Goal: Task Accomplishment & Management: Manage account settings

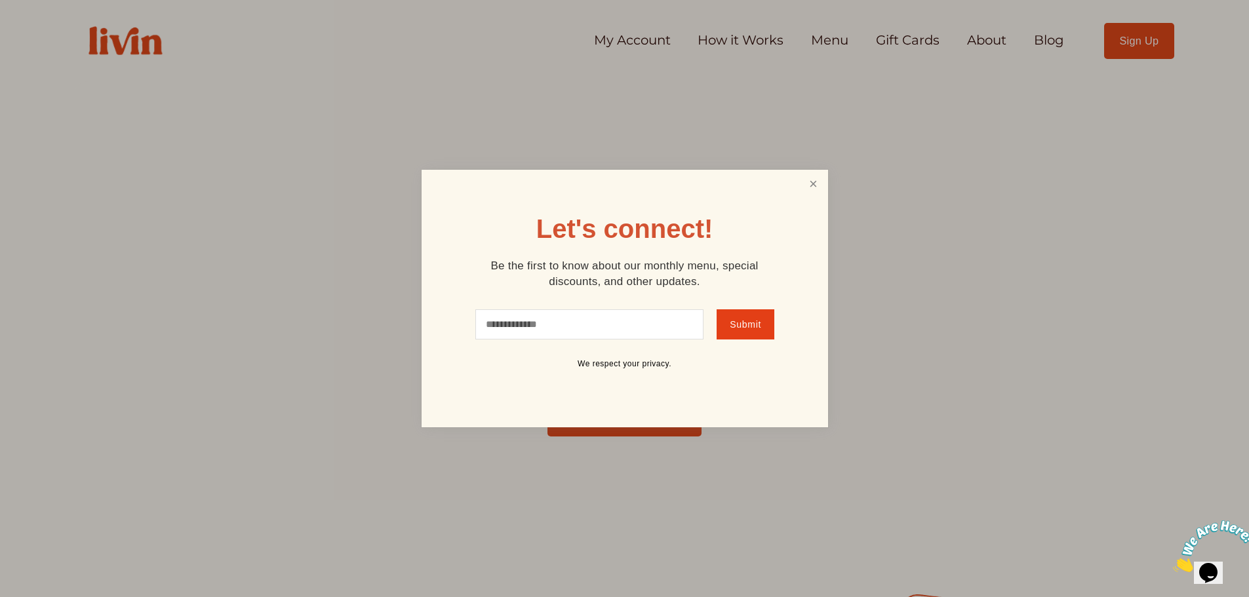
click at [809, 183] on link "Close" at bounding box center [812, 184] width 25 height 24
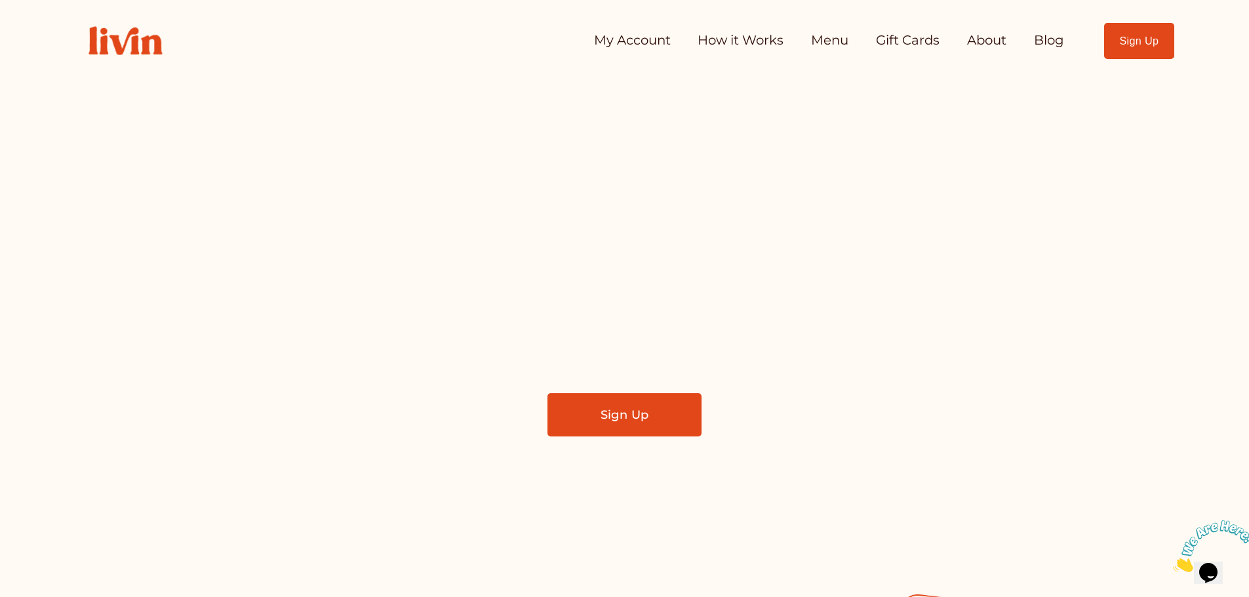
click at [598, 43] on link "My Account" at bounding box center [632, 41] width 77 height 26
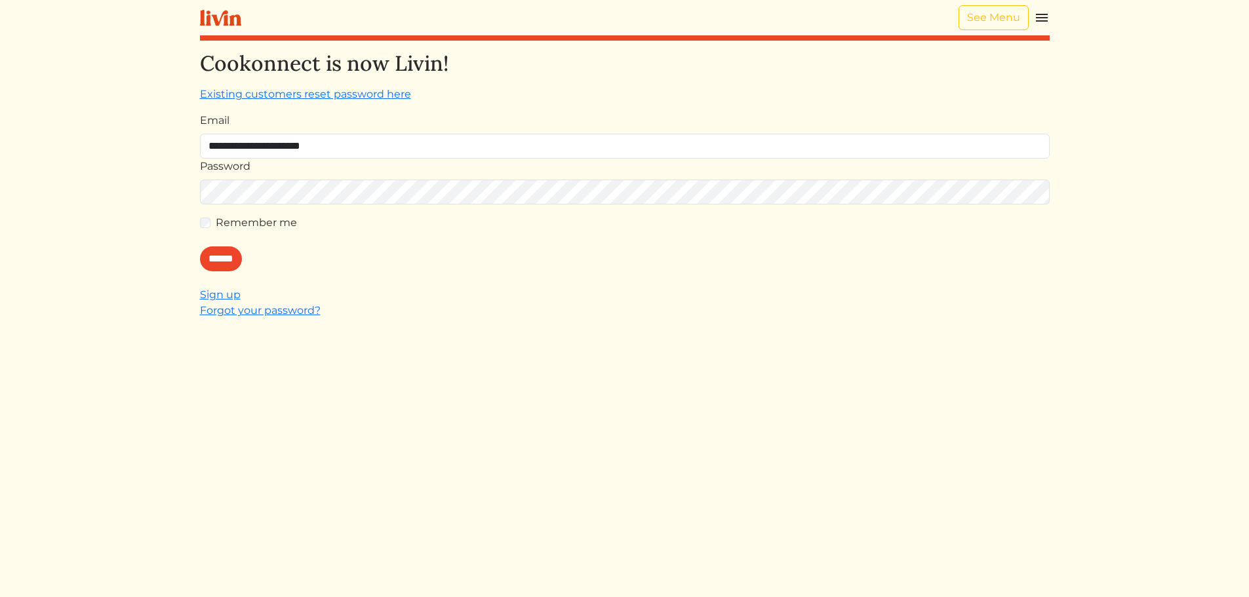
type input "**********"
click at [256, 215] on label "Remember me" at bounding box center [256, 223] width 81 height 16
click at [233, 257] on input "******" at bounding box center [221, 258] width 42 height 25
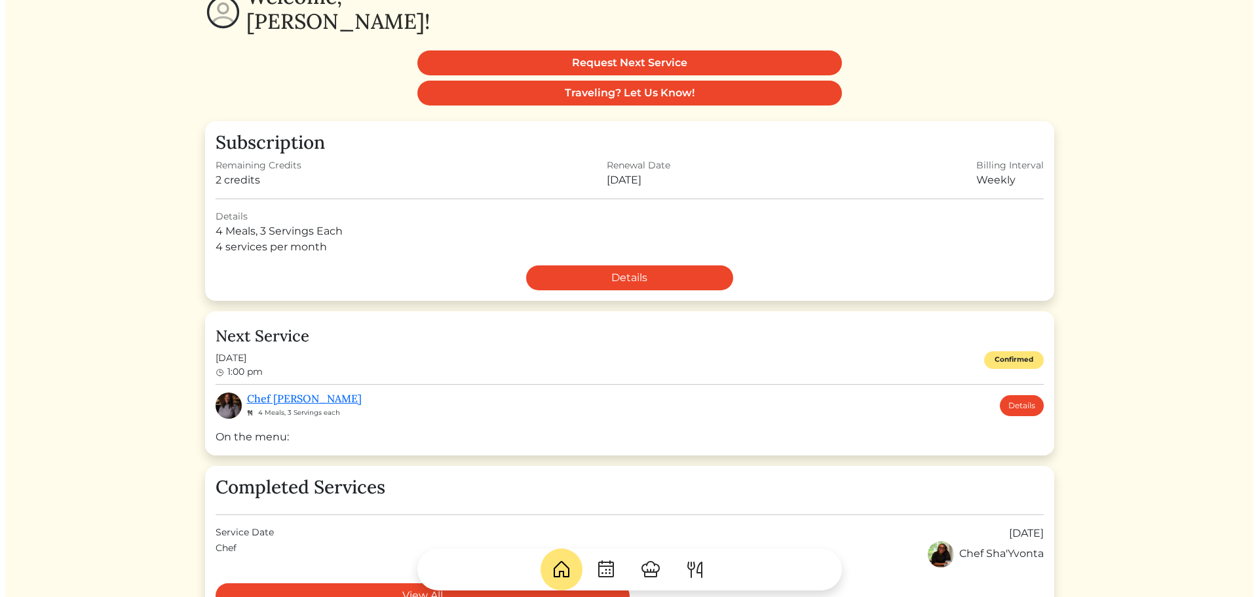
scroll to position [131, 0]
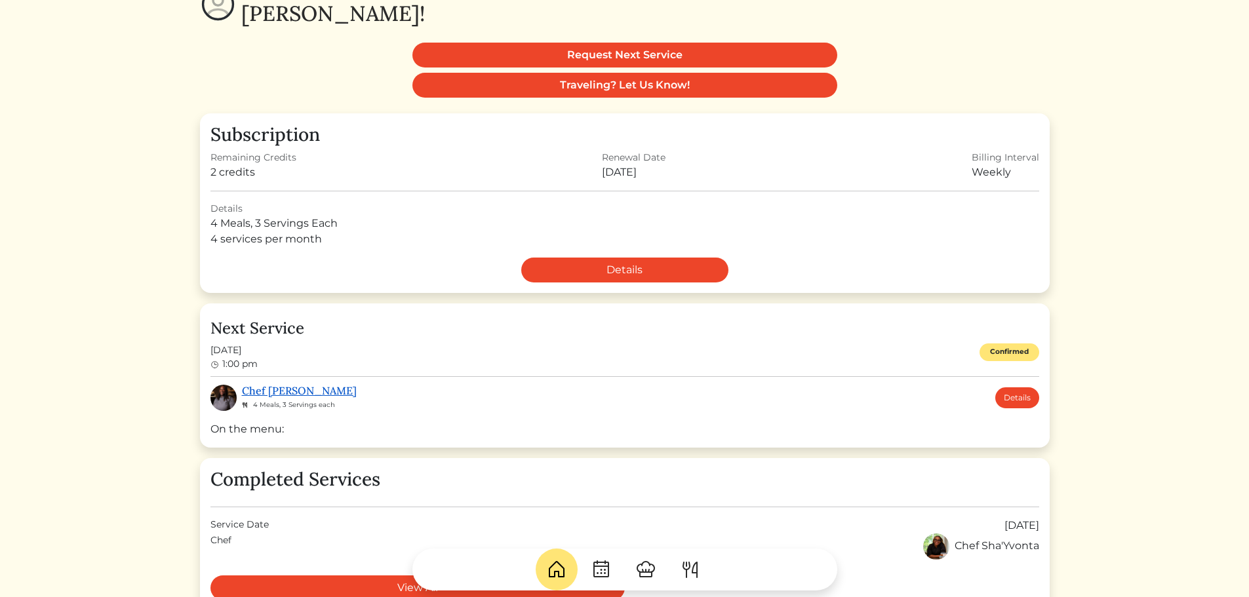
click at [299, 391] on link "Chef Akaysha" at bounding box center [299, 390] width 115 height 13
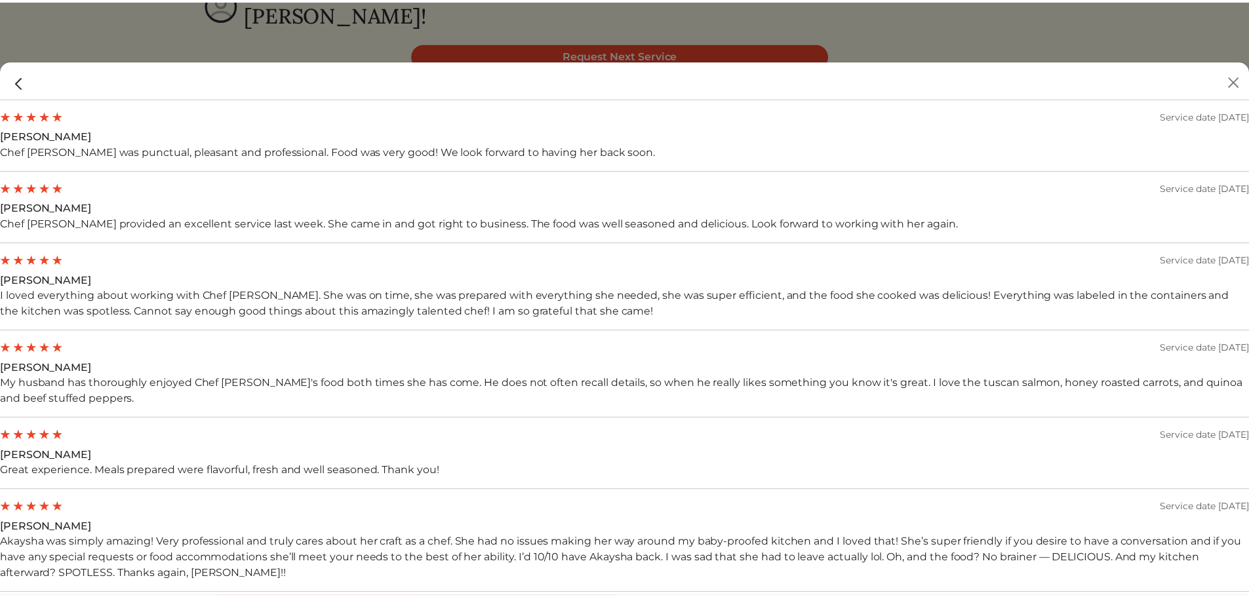
scroll to position [1311, 0]
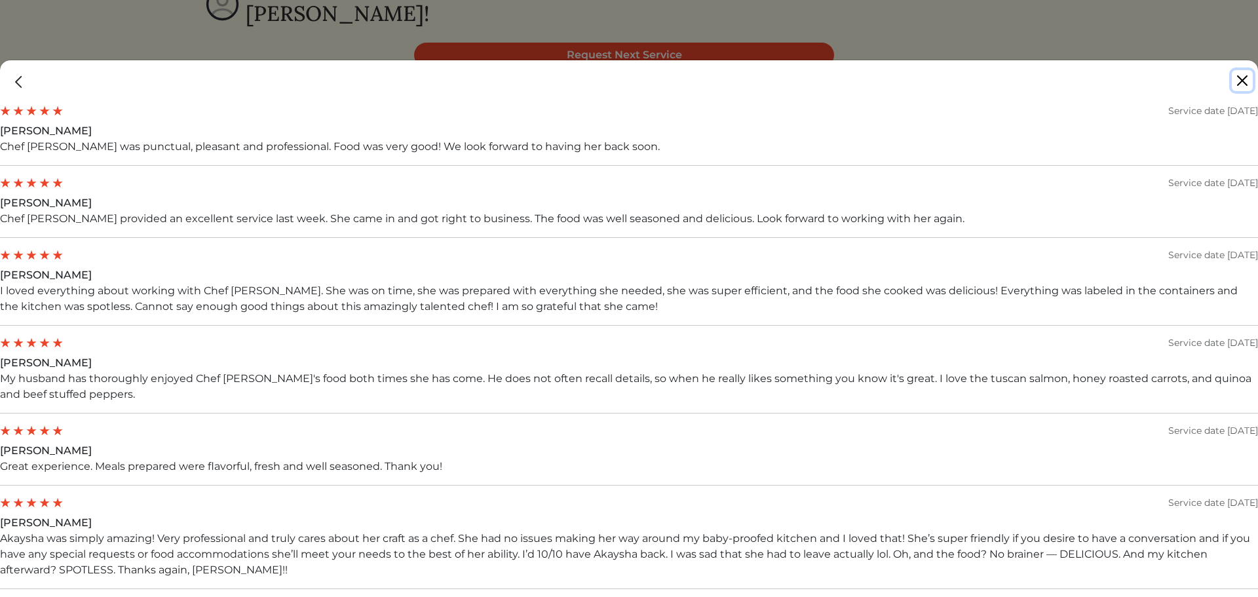
click at [1241, 79] on button "Close" at bounding box center [1242, 80] width 21 height 21
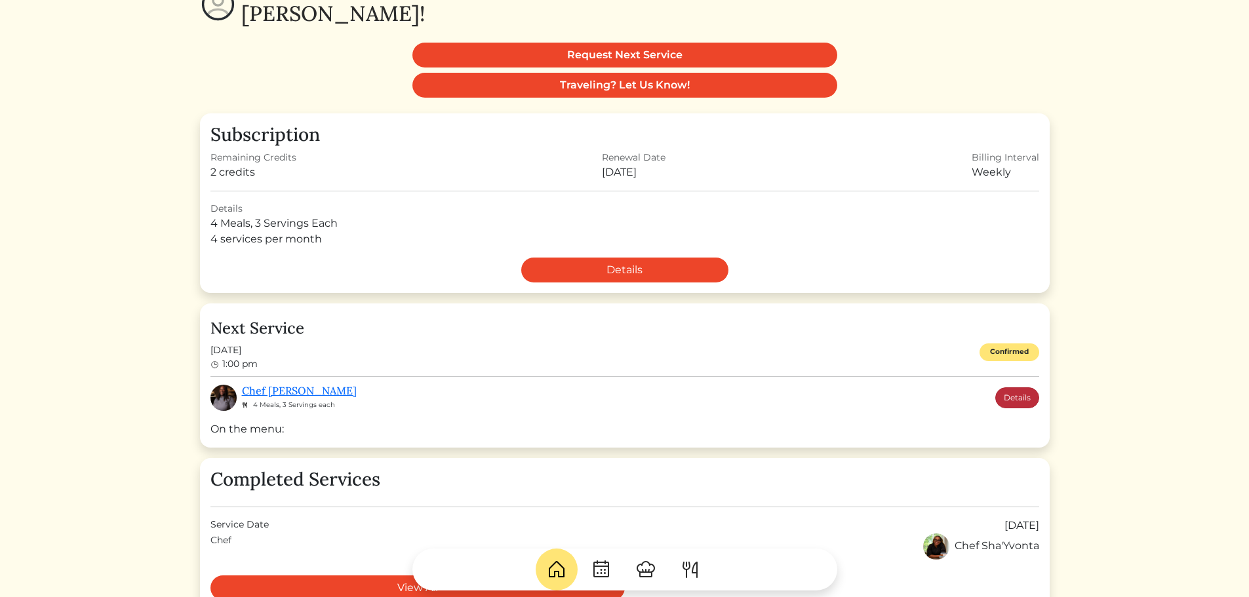
click at [1023, 400] on link "Details" at bounding box center [1017, 397] width 44 height 21
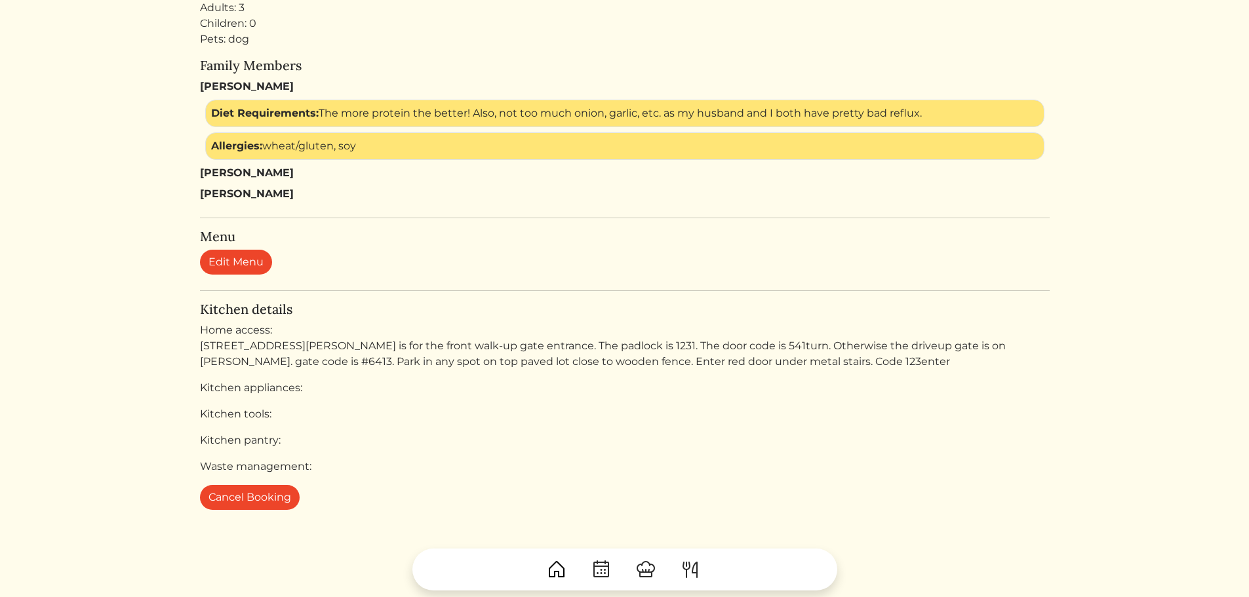
scroll to position [459, 0]
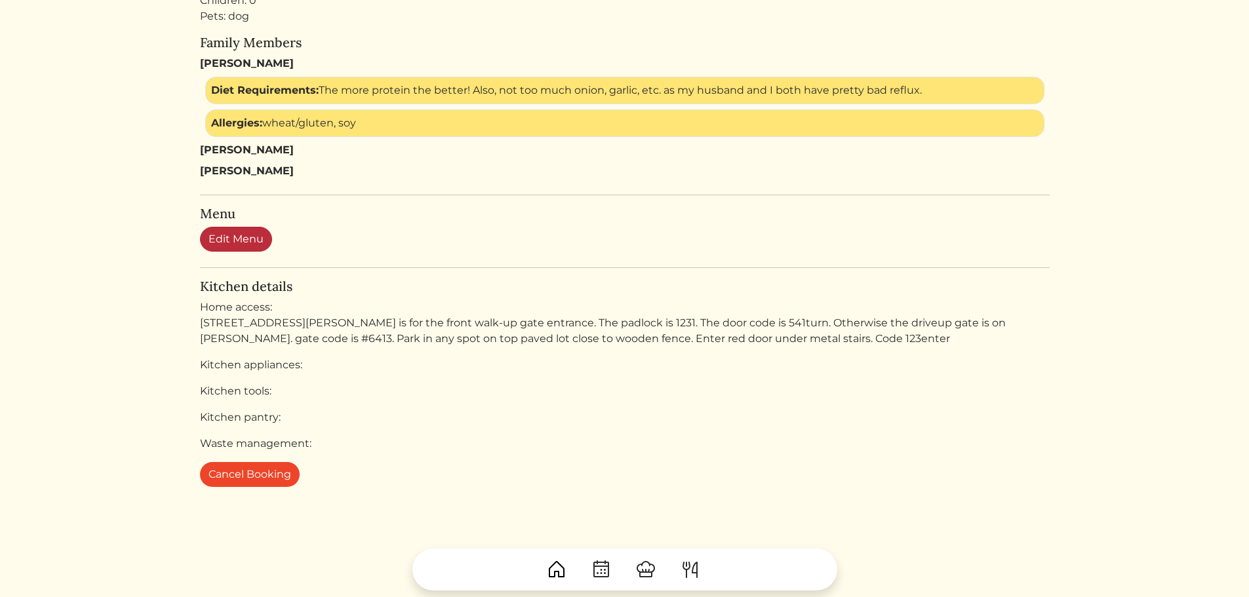
click at [236, 239] on link "Edit Menu" at bounding box center [236, 239] width 72 height 25
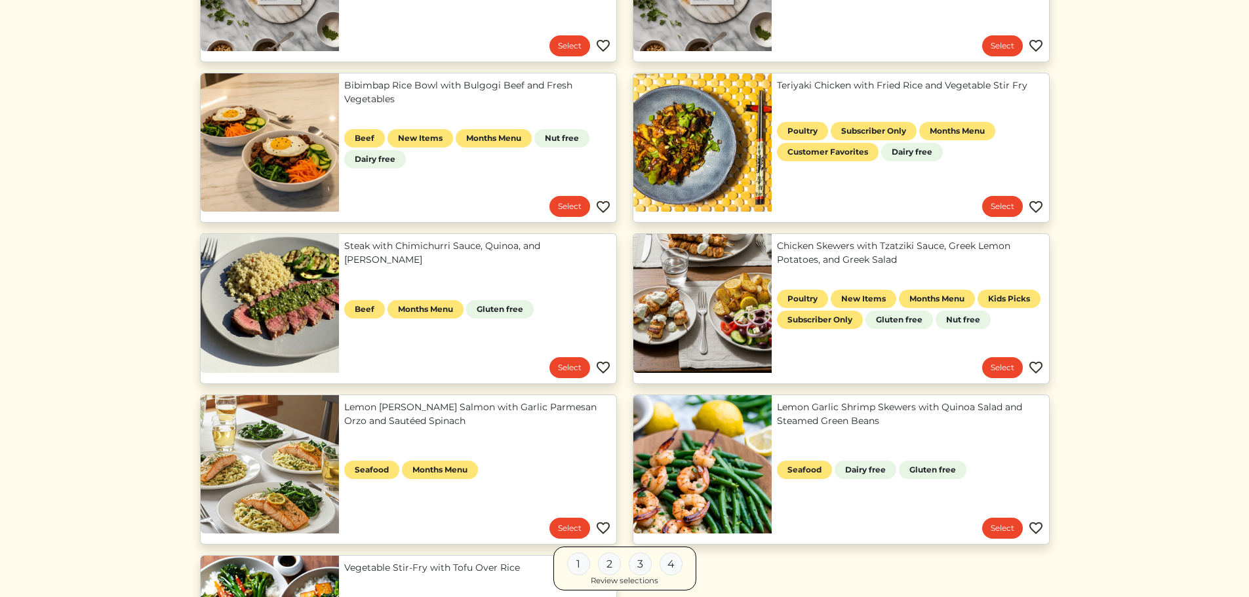
scroll to position [262, 0]
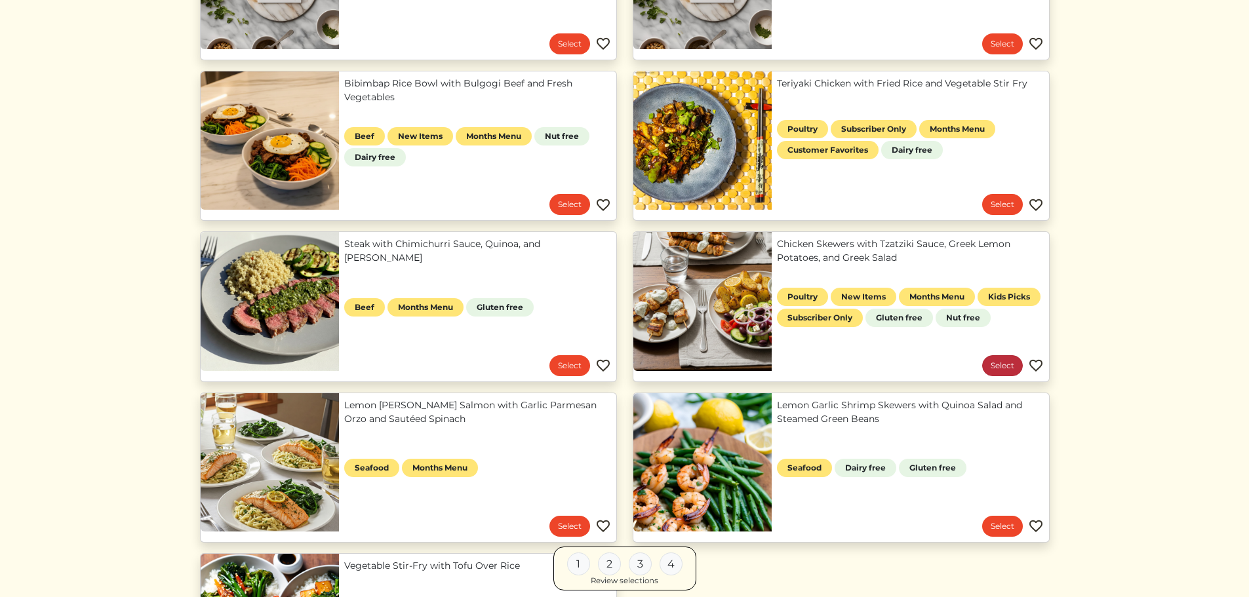
click at [1000, 363] on link "Select" at bounding box center [1002, 365] width 41 height 21
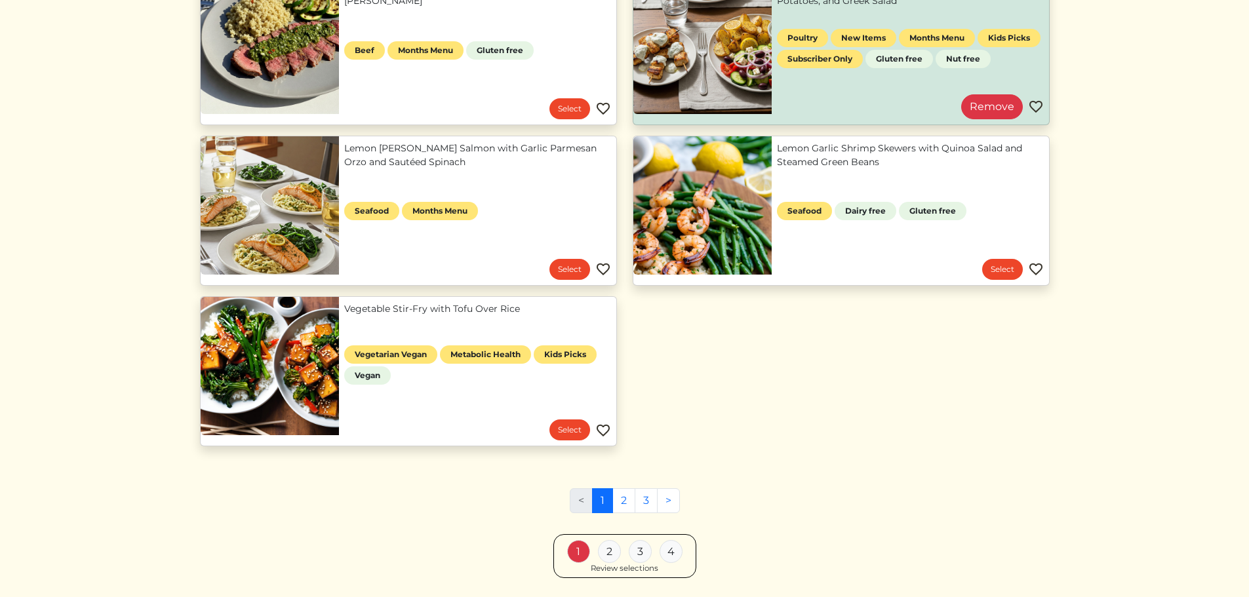
scroll to position [524, 0]
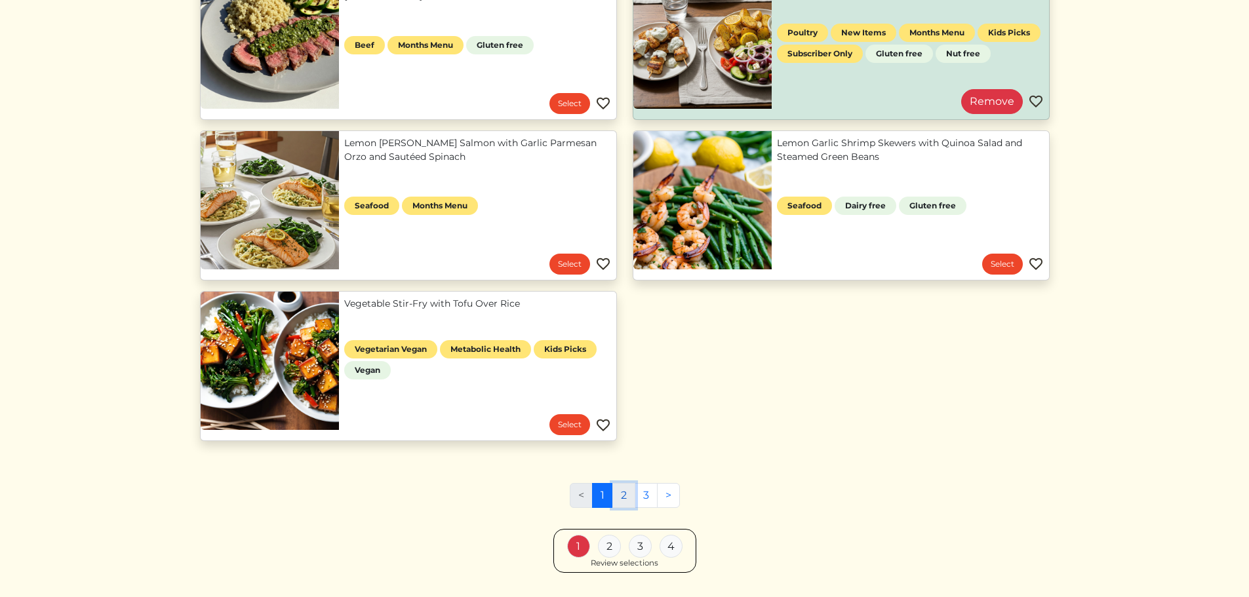
click at [623, 496] on link "2" at bounding box center [623, 495] width 23 height 25
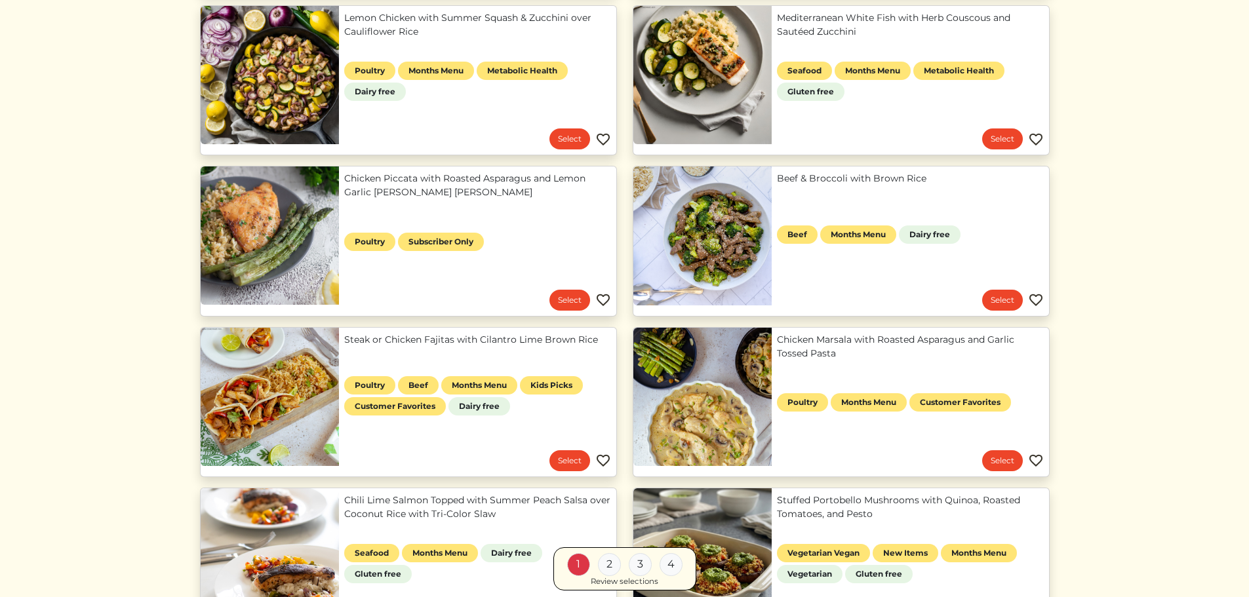
scroll to position [393, 0]
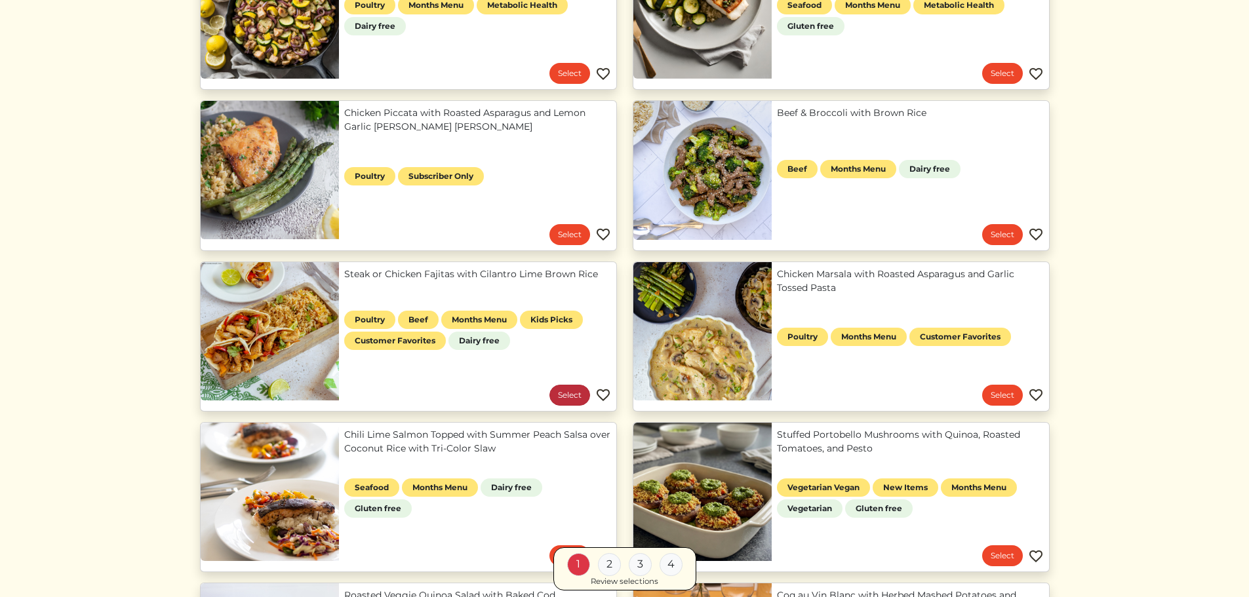
click at [568, 391] on link "Select" at bounding box center [569, 395] width 41 height 21
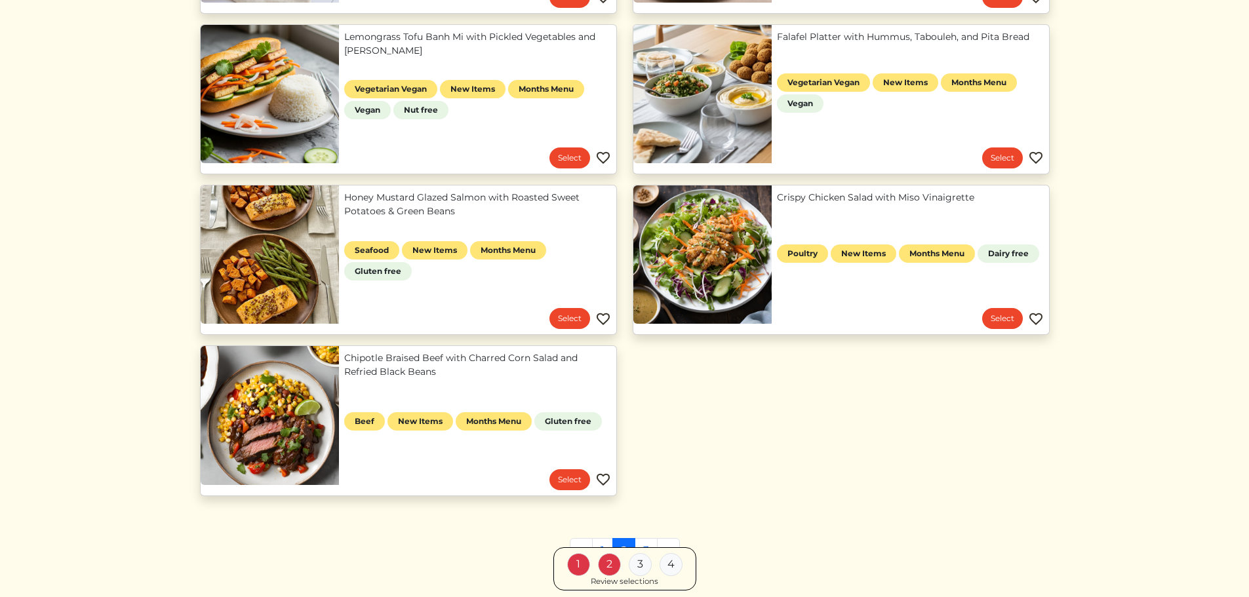
scroll to position [1114, 0]
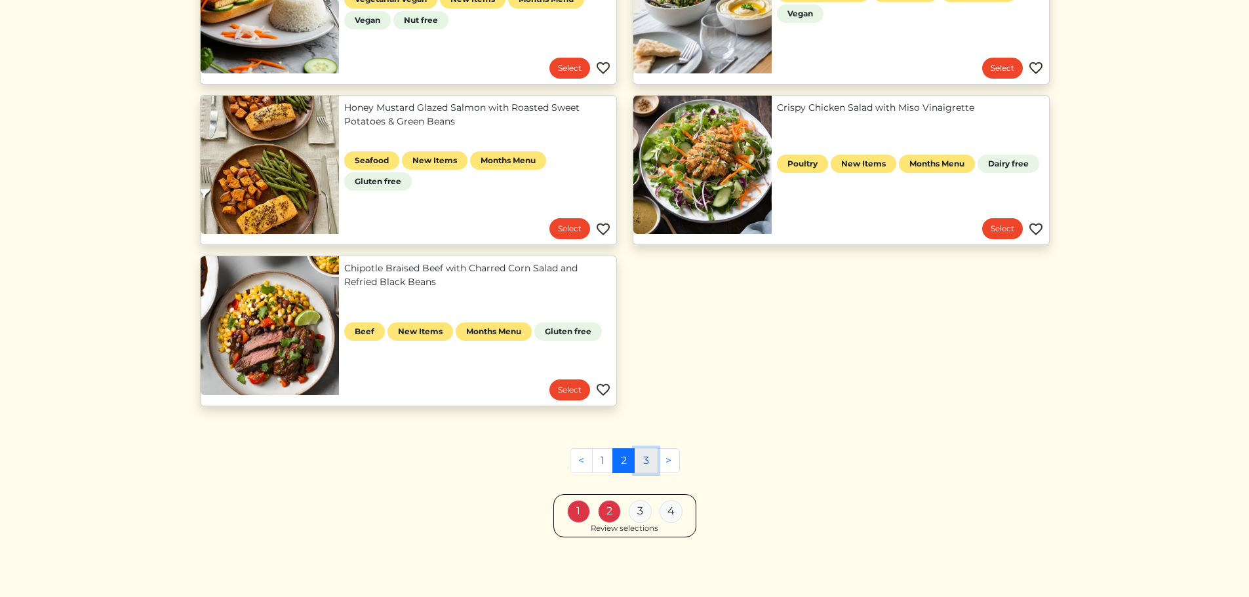
click at [645, 460] on link "3" at bounding box center [645, 460] width 23 height 25
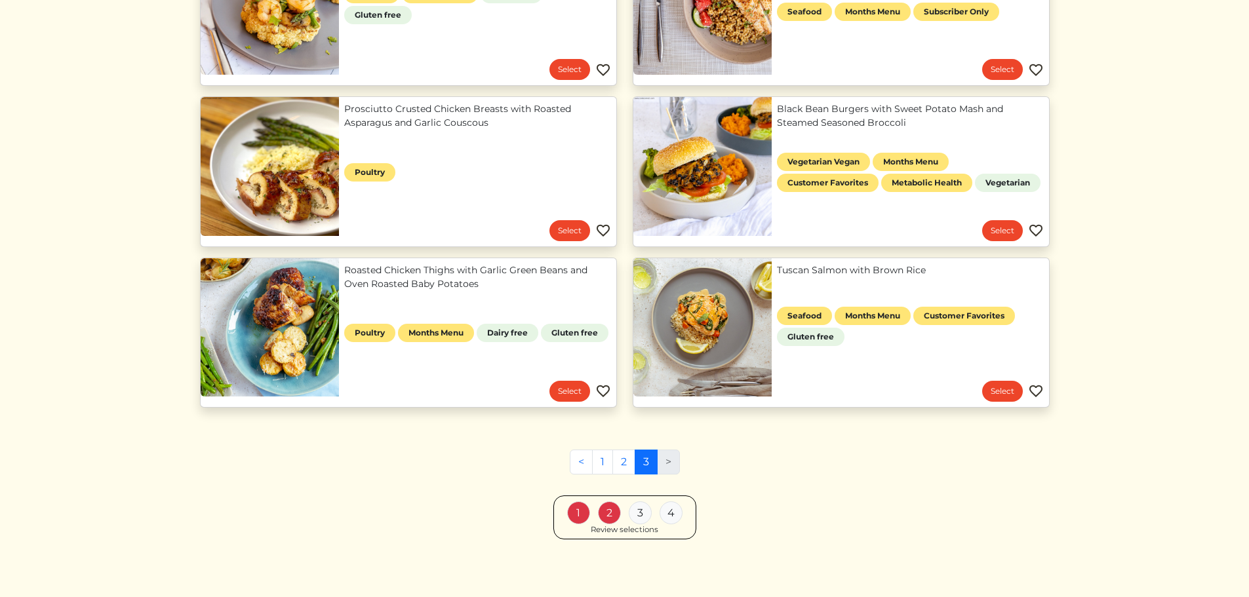
scroll to position [882, 0]
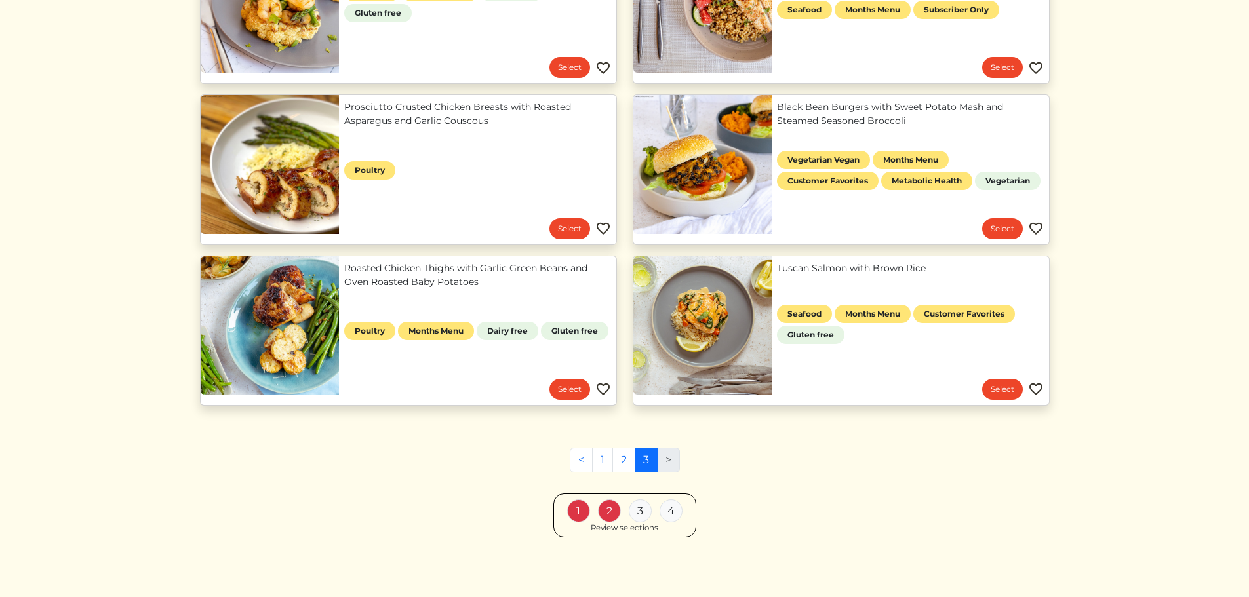
click at [668, 461] on li ">" at bounding box center [668, 460] width 22 height 25
click at [1002, 391] on link "Select" at bounding box center [1002, 389] width 41 height 21
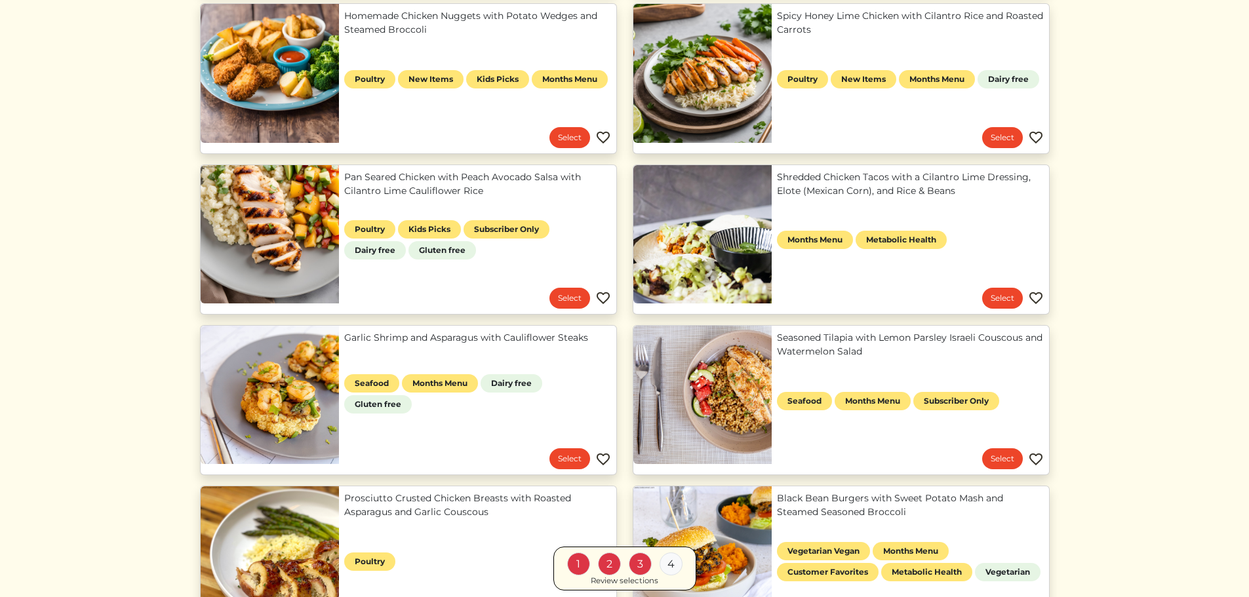
scroll to position [488, 0]
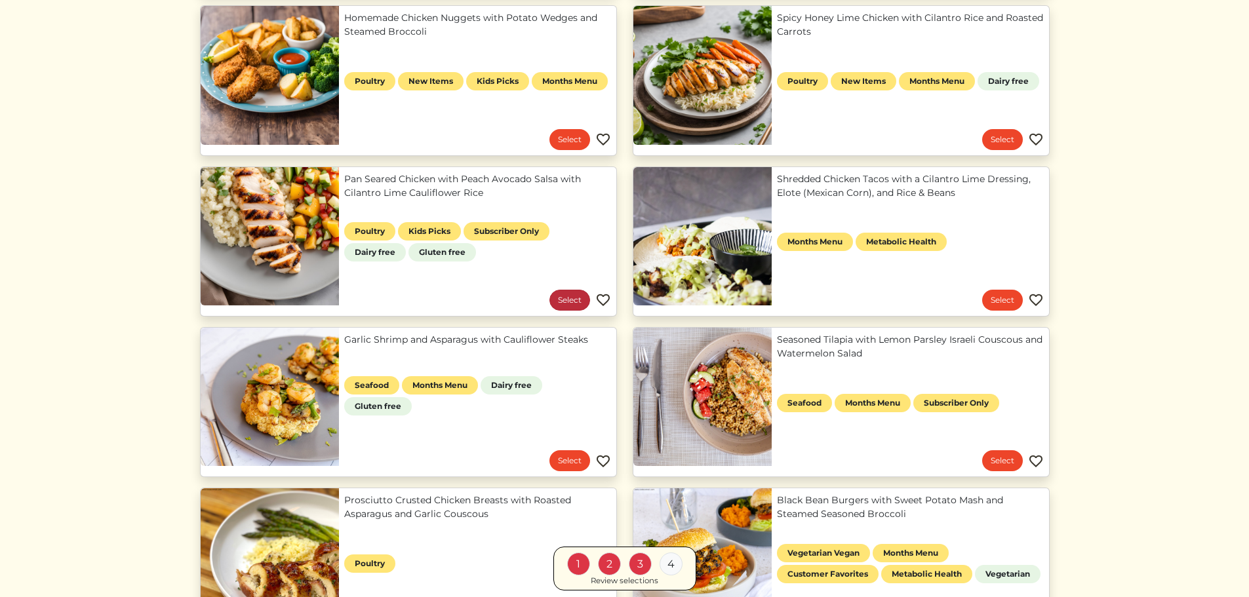
click at [580, 298] on link "Select" at bounding box center [569, 300] width 41 height 21
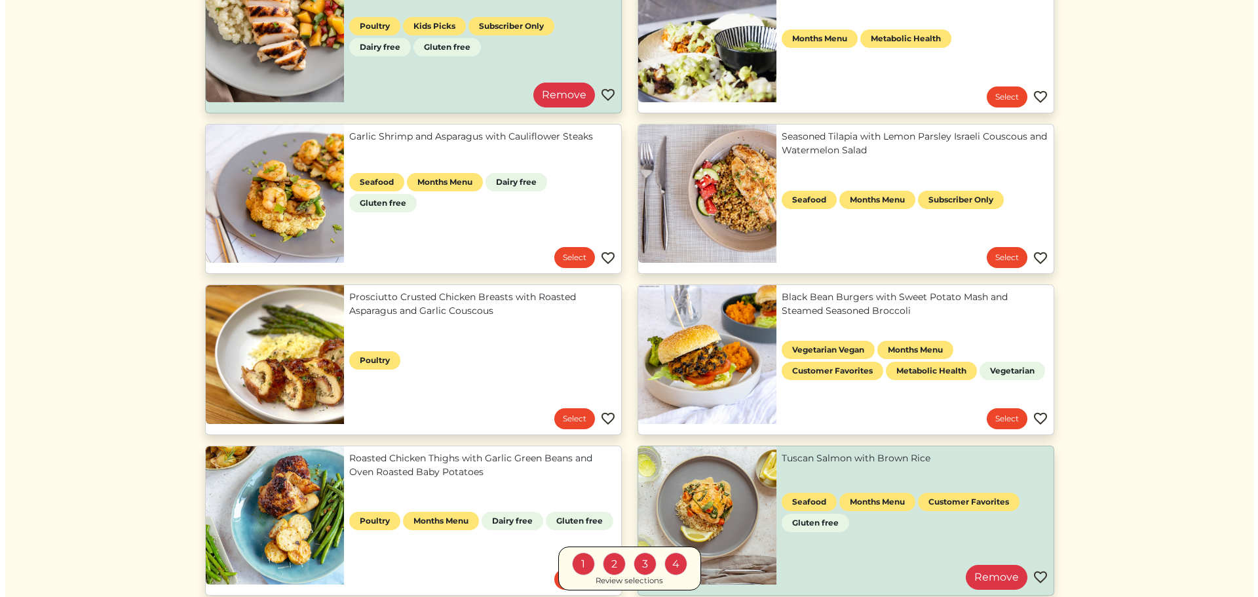
scroll to position [751, 0]
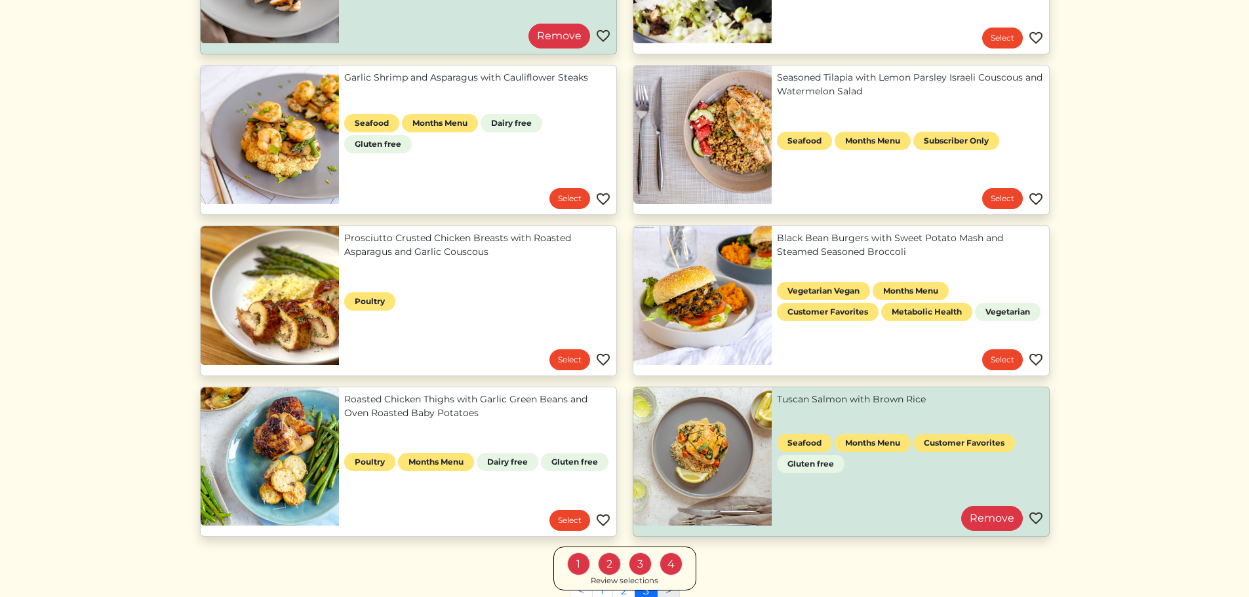
click at [619, 581] on div "Review selections" at bounding box center [625, 581] width 68 height 12
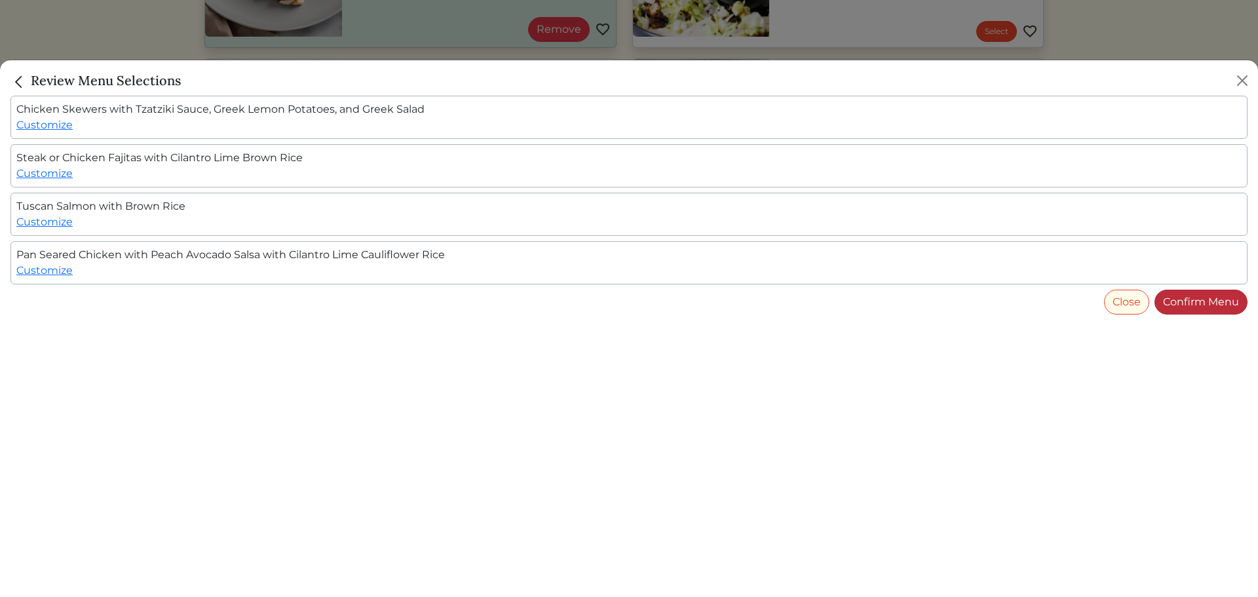
click at [1199, 307] on link "Confirm Menu" at bounding box center [1201, 302] width 93 height 25
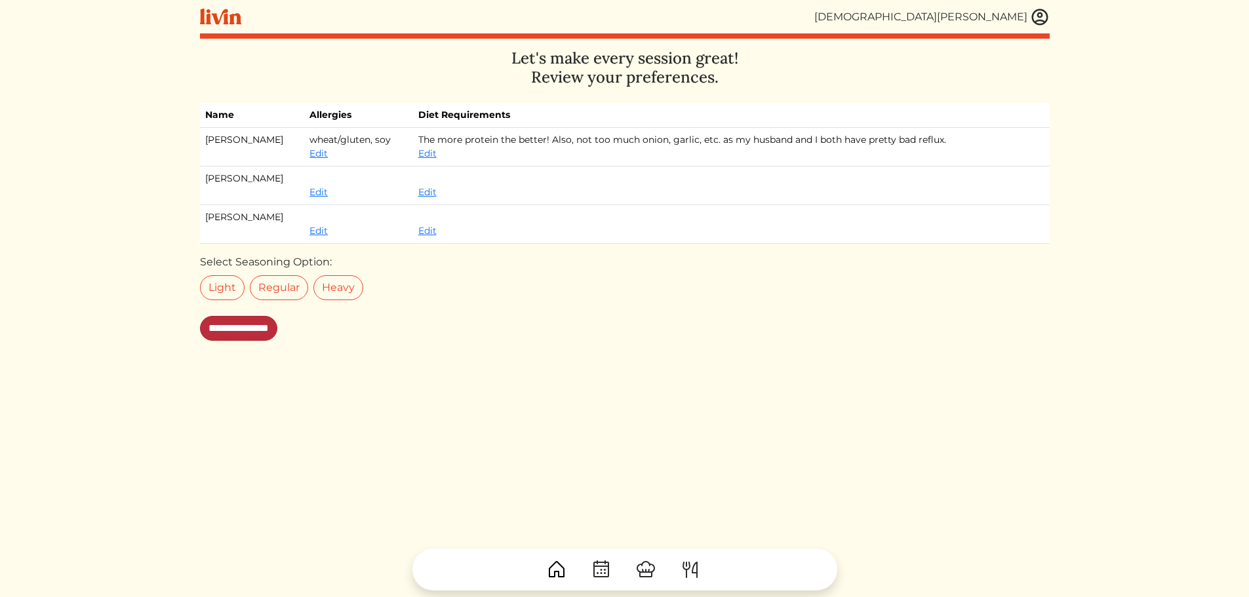
click at [245, 330] on input "**********" at bounding box center [238, 328] width 77 height 25
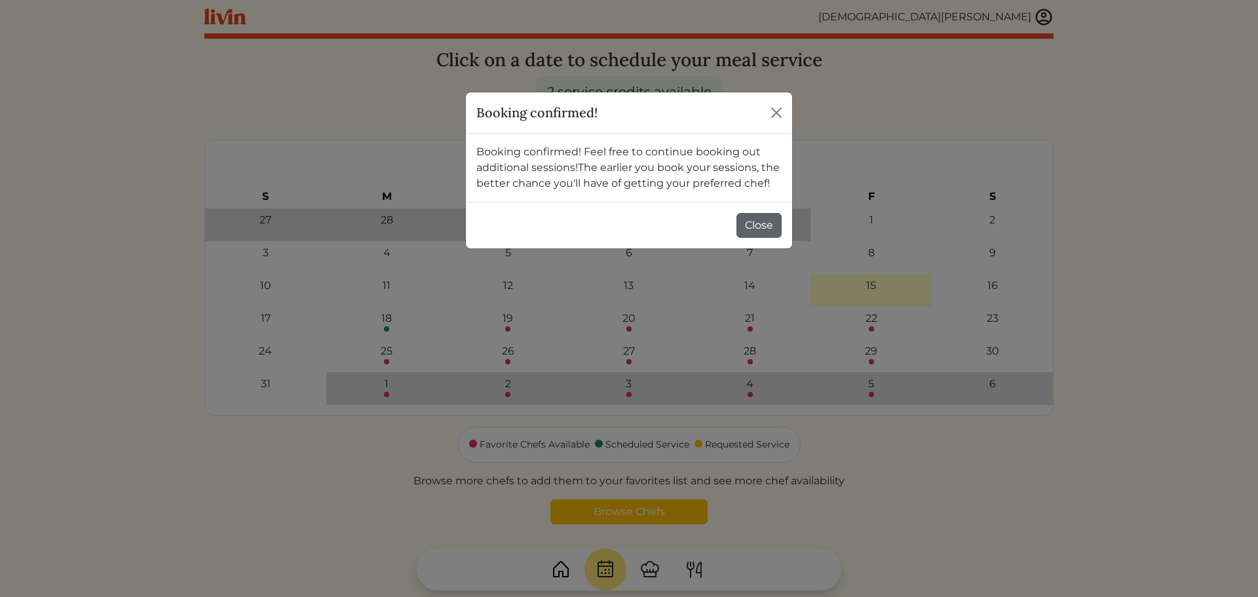
click at [770, 227] on button "Close" at bounding box center [759, 225] width 45 height 25
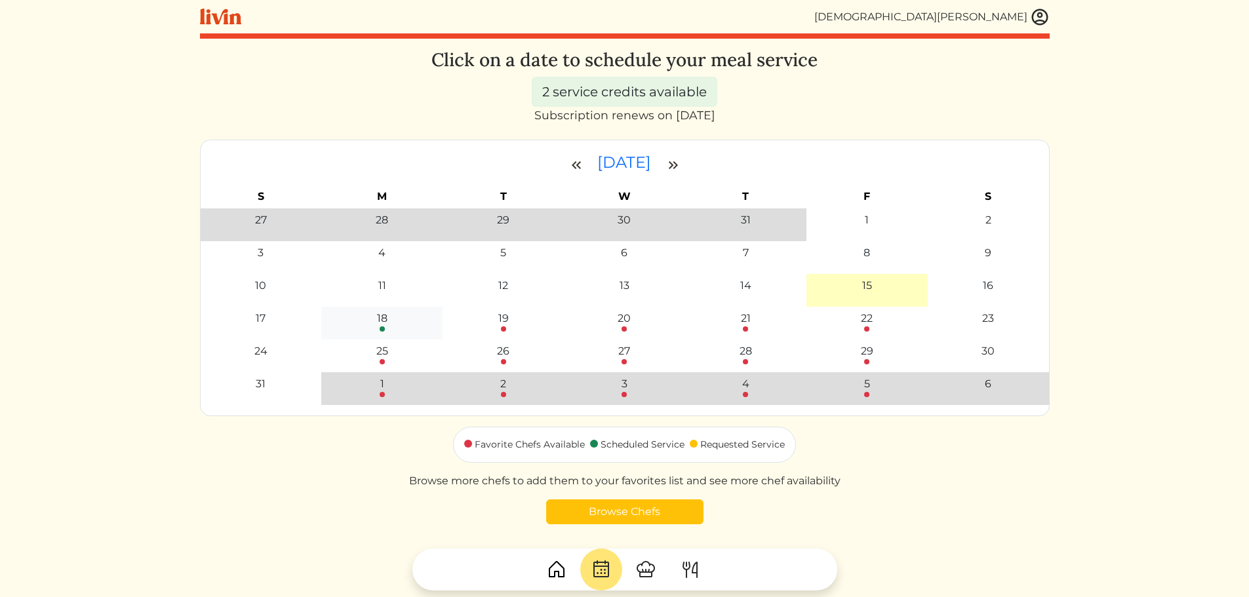
click at [380, 328] on div at bounding box center [382, 328] width 5 height 5
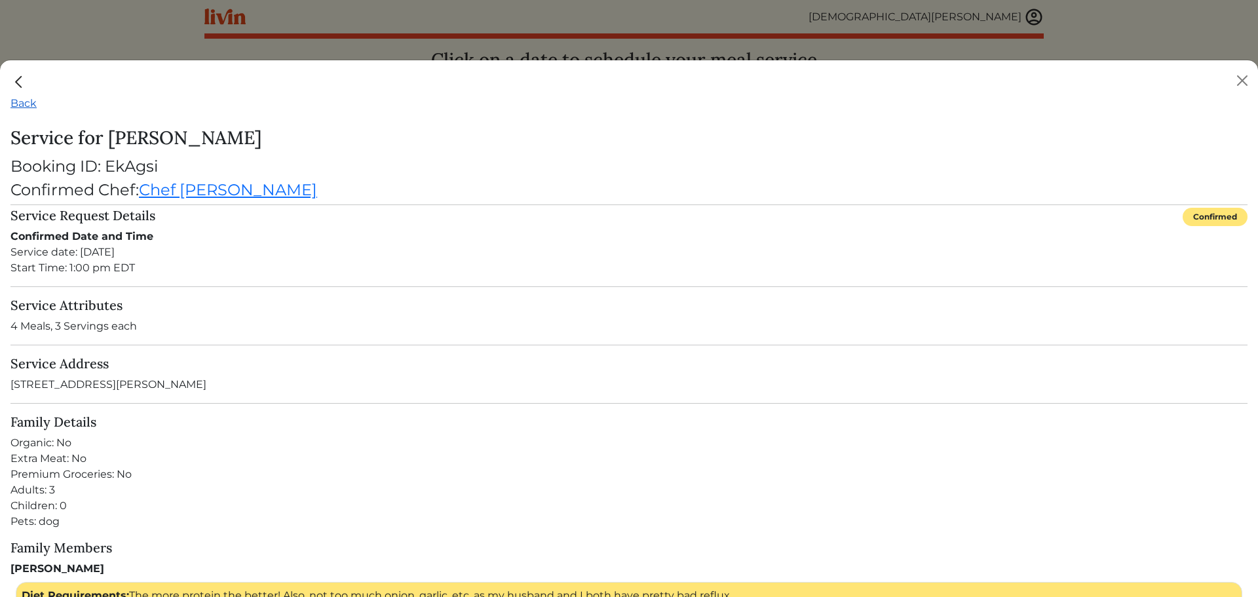
click at [23, 101] on link "Back" at bounding box center [23, 103] width 26 height 12
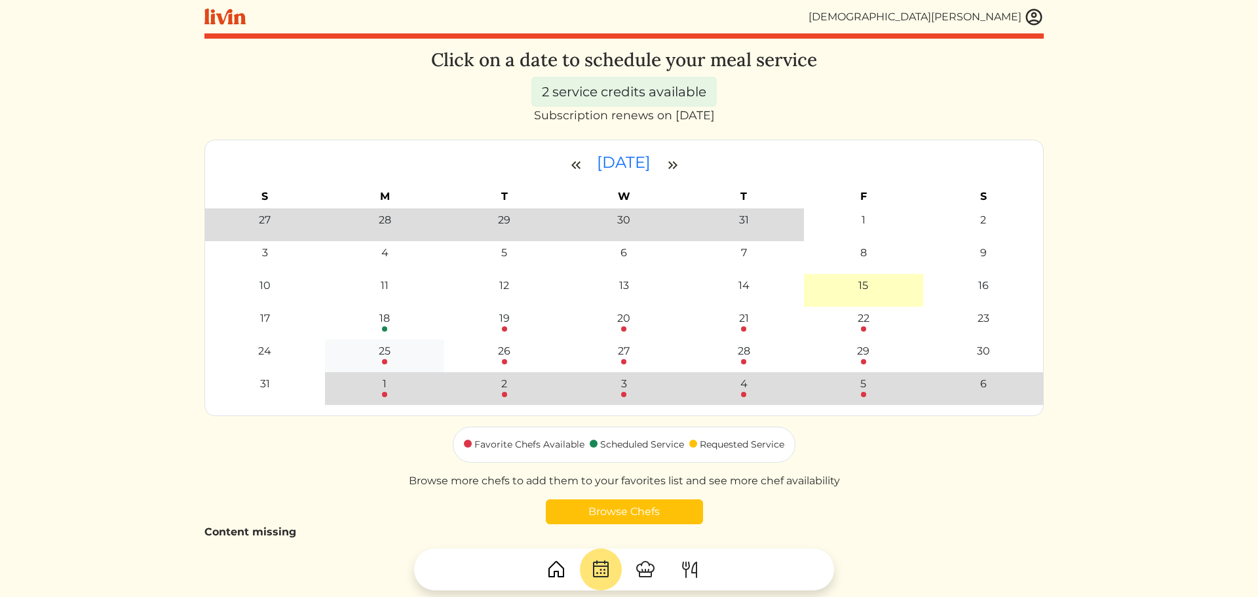
click at [383, 359] on div "25" at bounding box center [385, 351] width 12 height 16
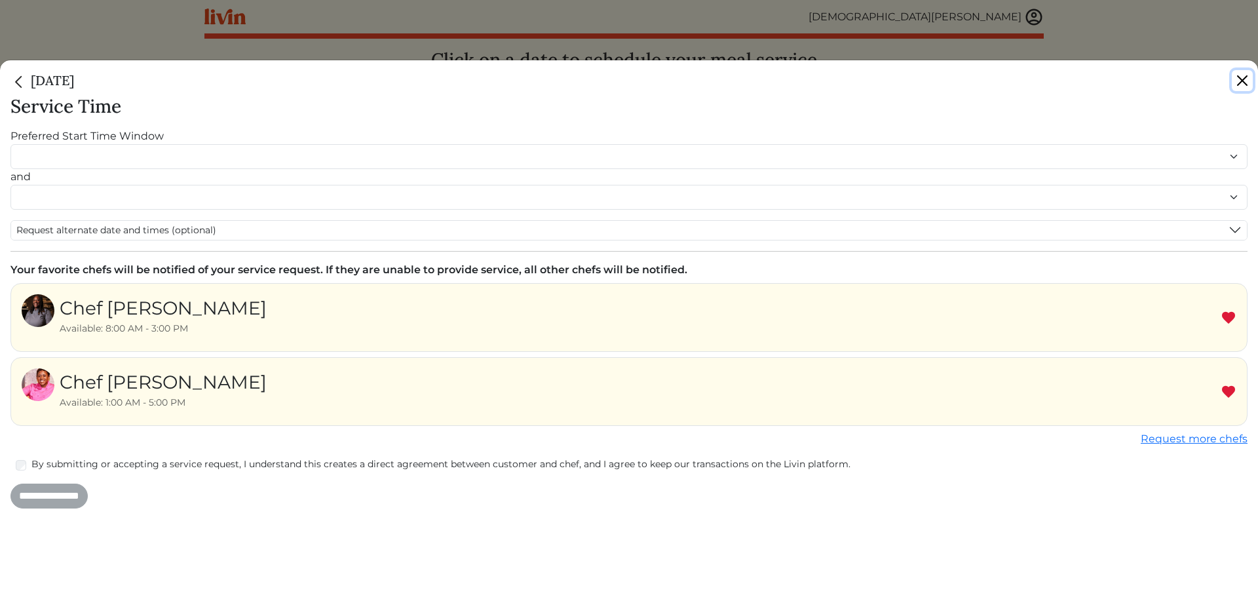
click at [1244, 80] on button "Close" at bounding box center [1242, 80] width 21 height 21
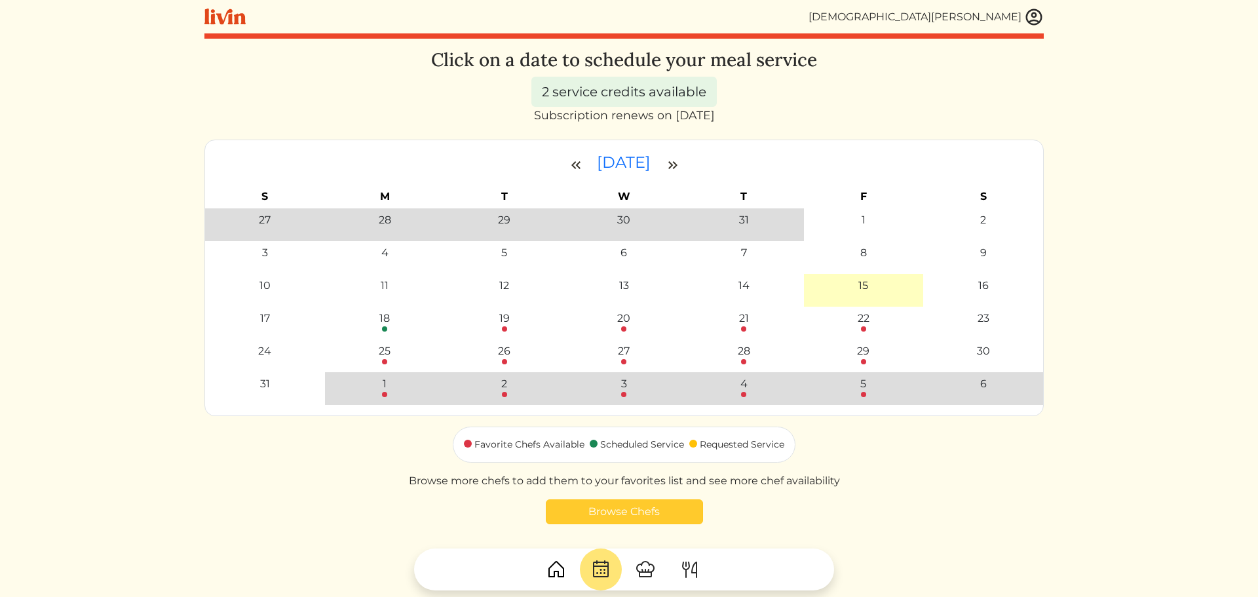
click at [665, 506] on link "Browse Chefs" at bounding box center [624, 511] width 157 height 25
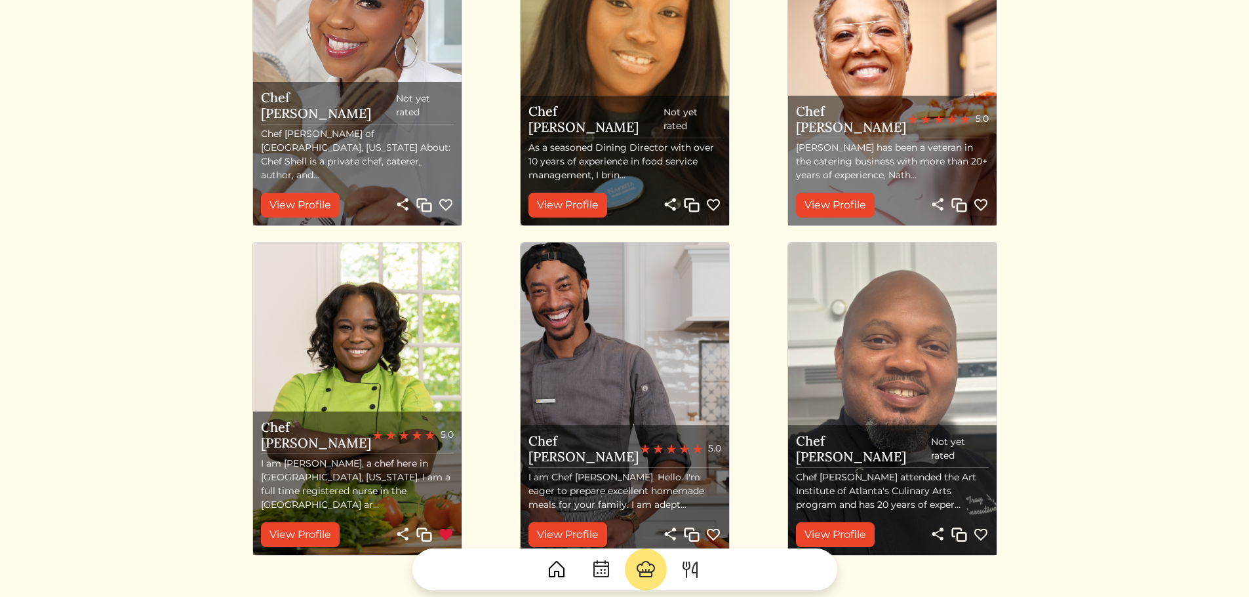
scroll to position [1370, 0]
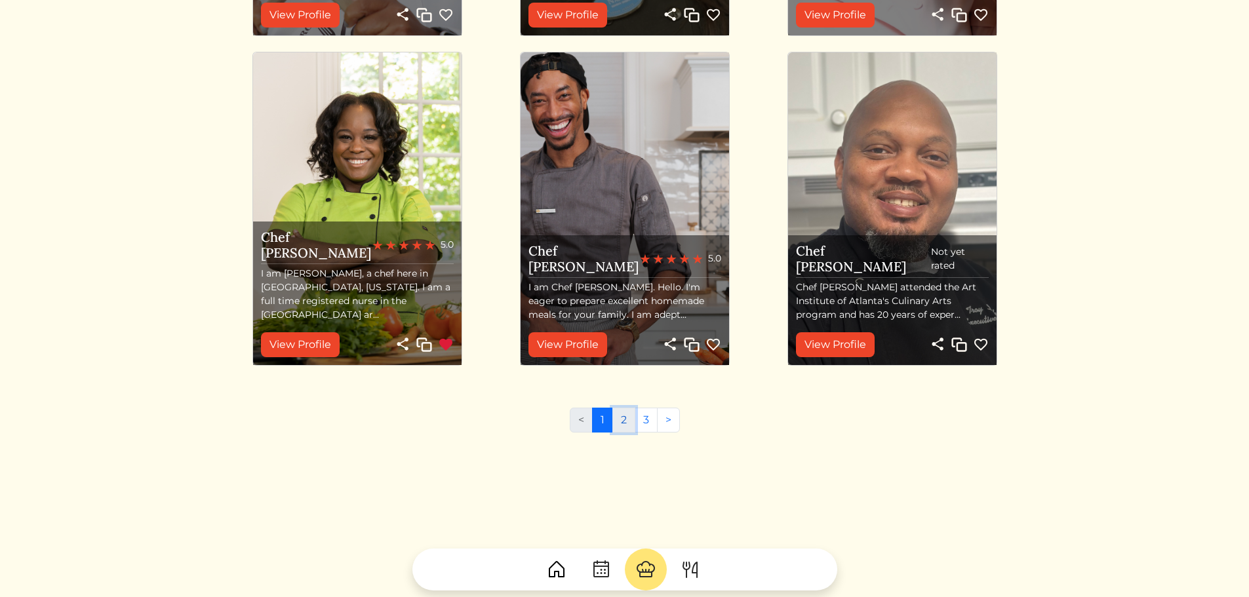
click at [619, 428] on link "2" at bounding box center [623, 420] width 23 height 25
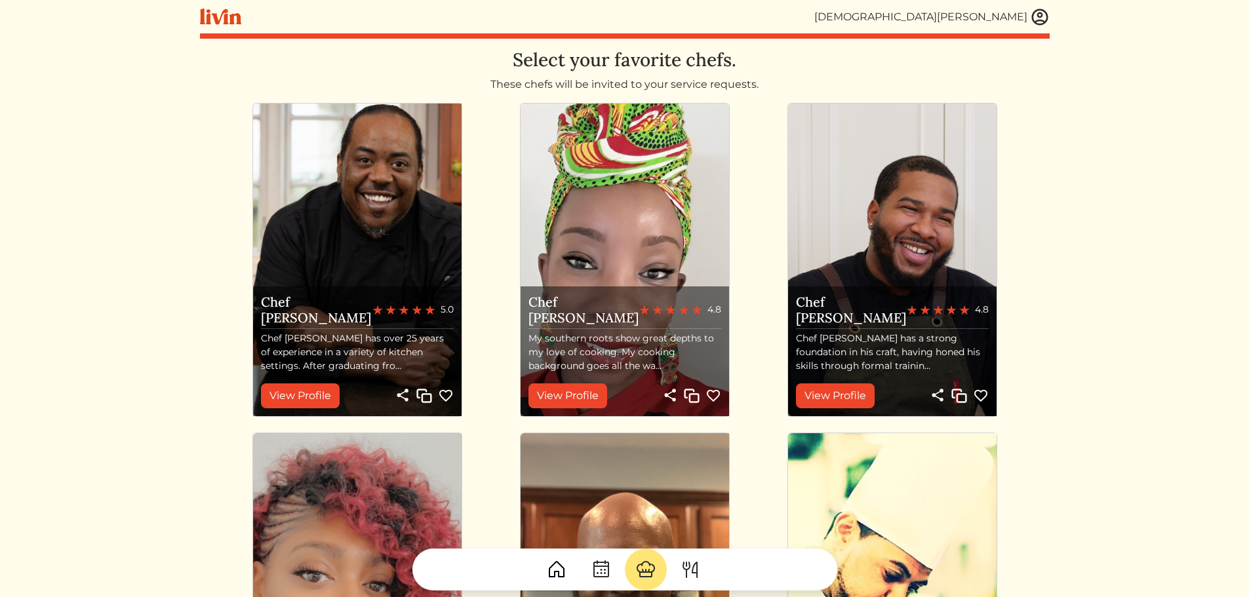
click at [1039, 21] on img at bounding box center [1040, 17] width 20 height 20
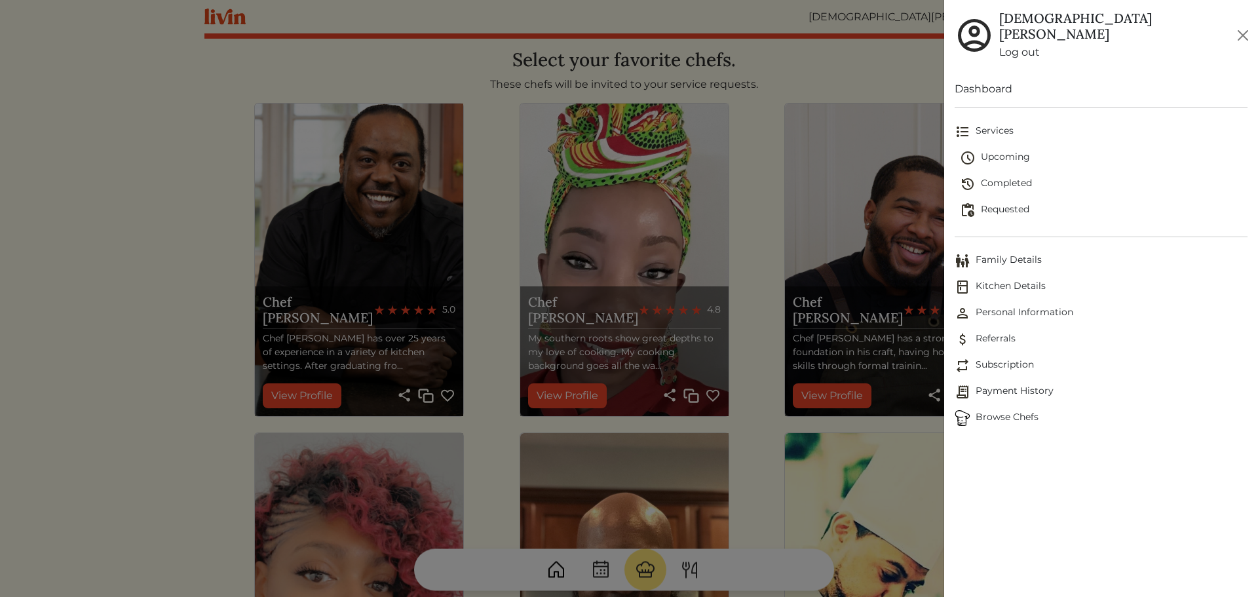
click at [1019, 176] on span "Completed" at bounding box center [1104, 184] width 288 height 16
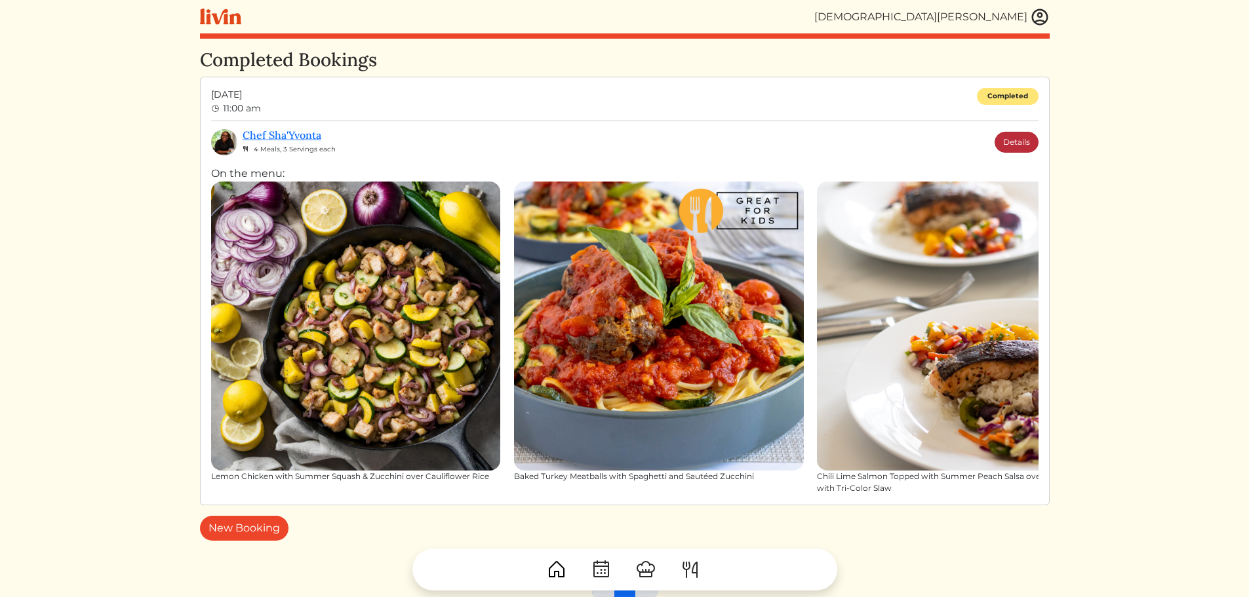
click at [1026, 142] on link "Details" at bounding box center [1016, 142] width 44 height 21
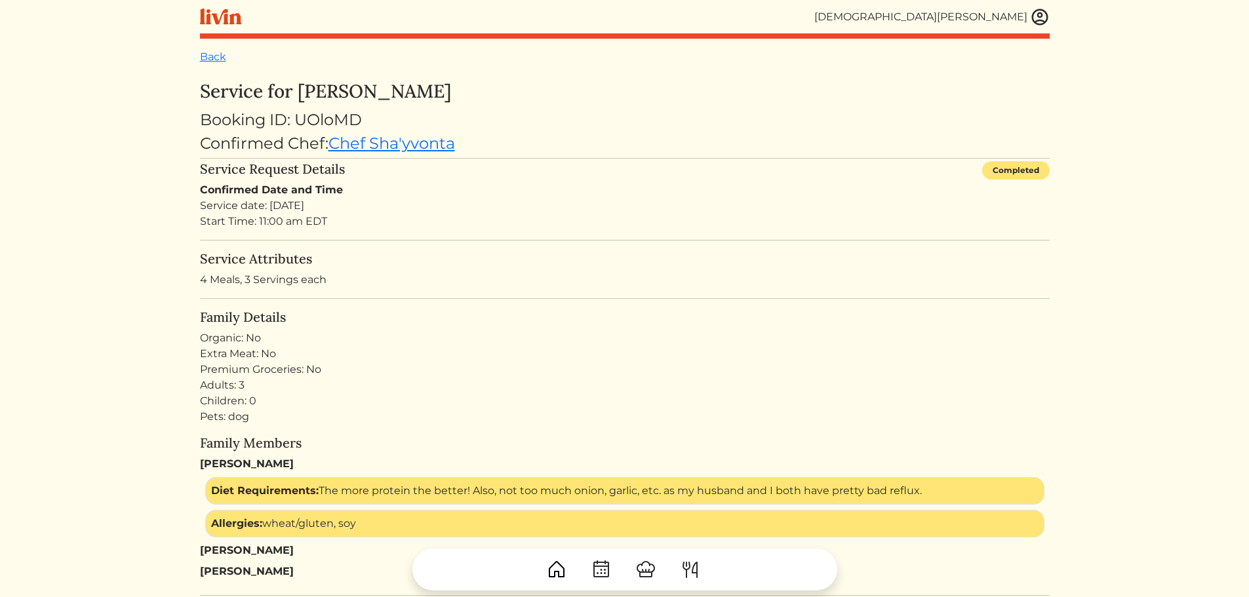
click at [1041, 15] on img at bounding box center [1040, 17] width 20 height 20
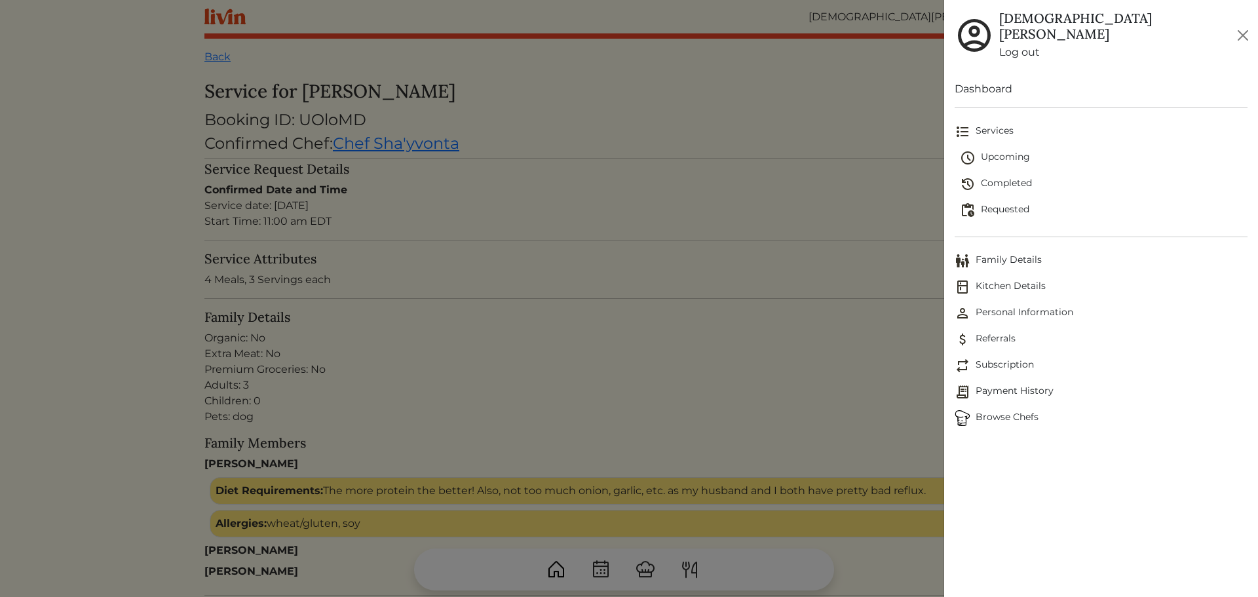
click at [1020, 384] on span "Payment History" at bounding box center [1101, 392] width 293 height 16
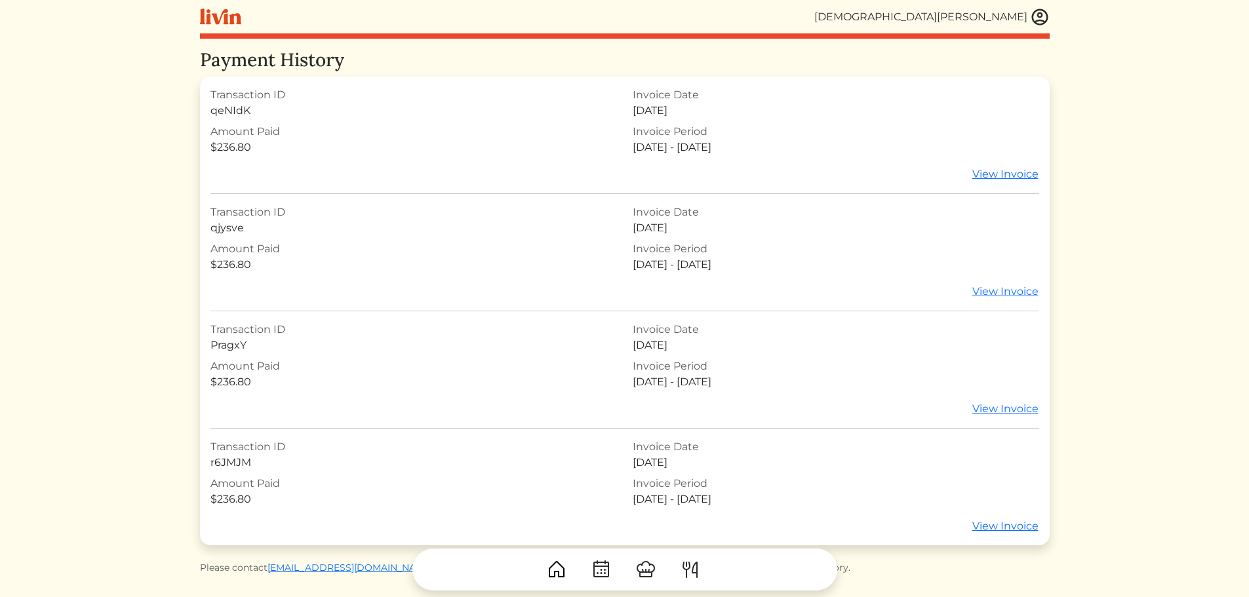
click at [303, 567] on div at bounding box center [624, 564] width 849 height 52
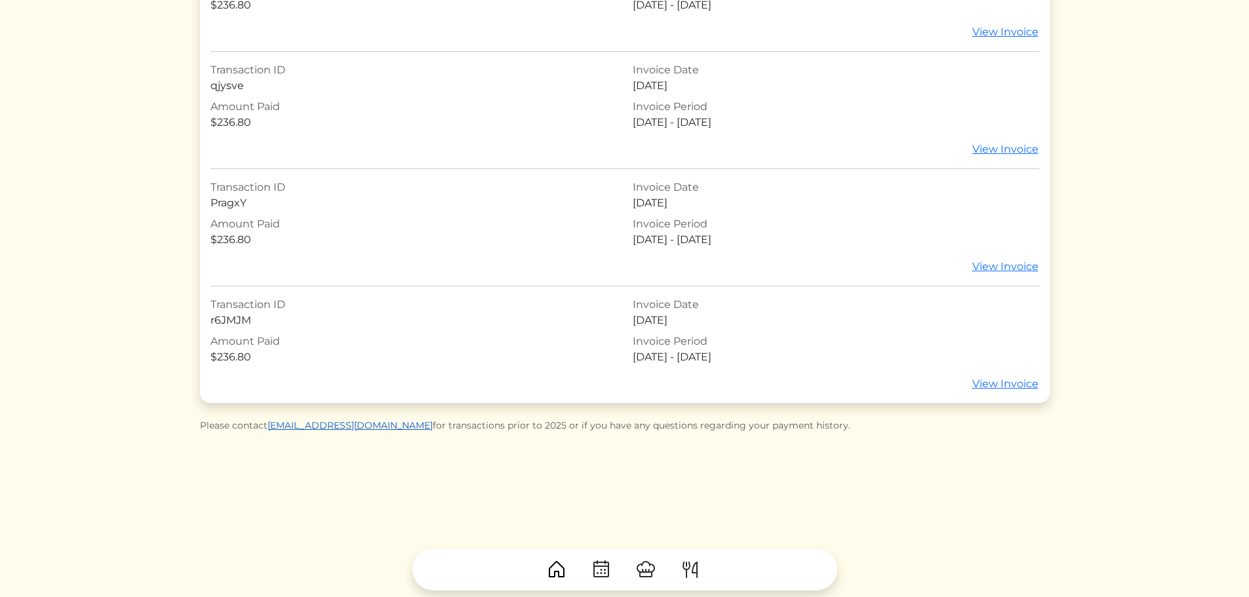
click at [348, 423] on link "hello@chooselivin.com" at bounding box center [349, 425] width 165 height 12
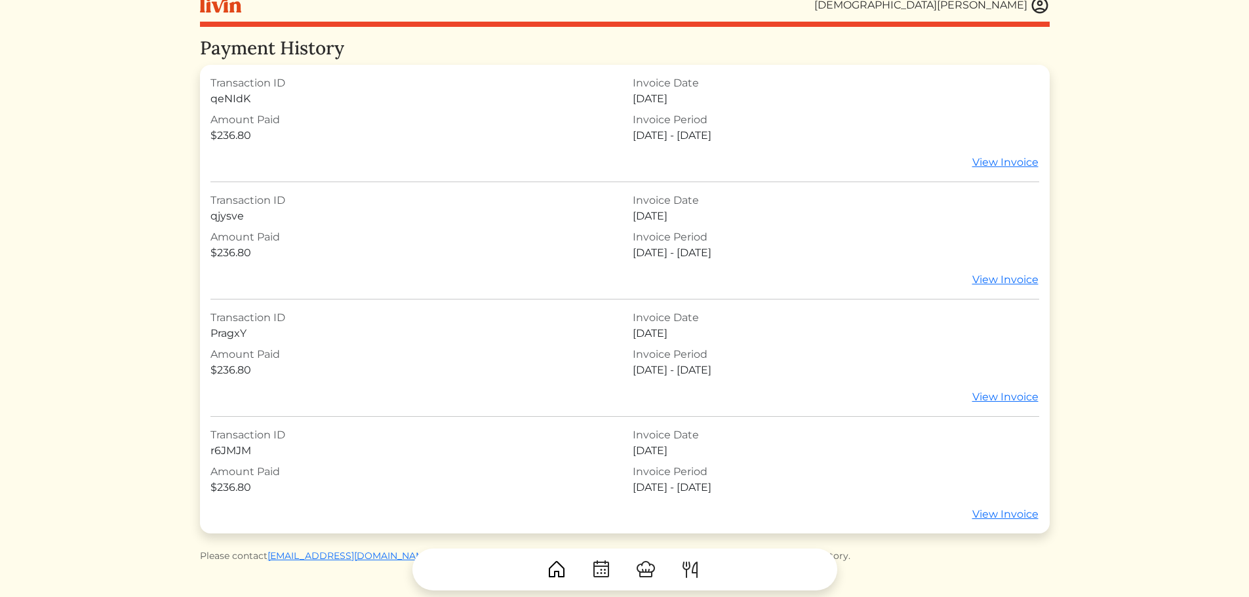
scroll to position [11, 0]
